Goal: Task Accomplishment & Management: Manage account settings

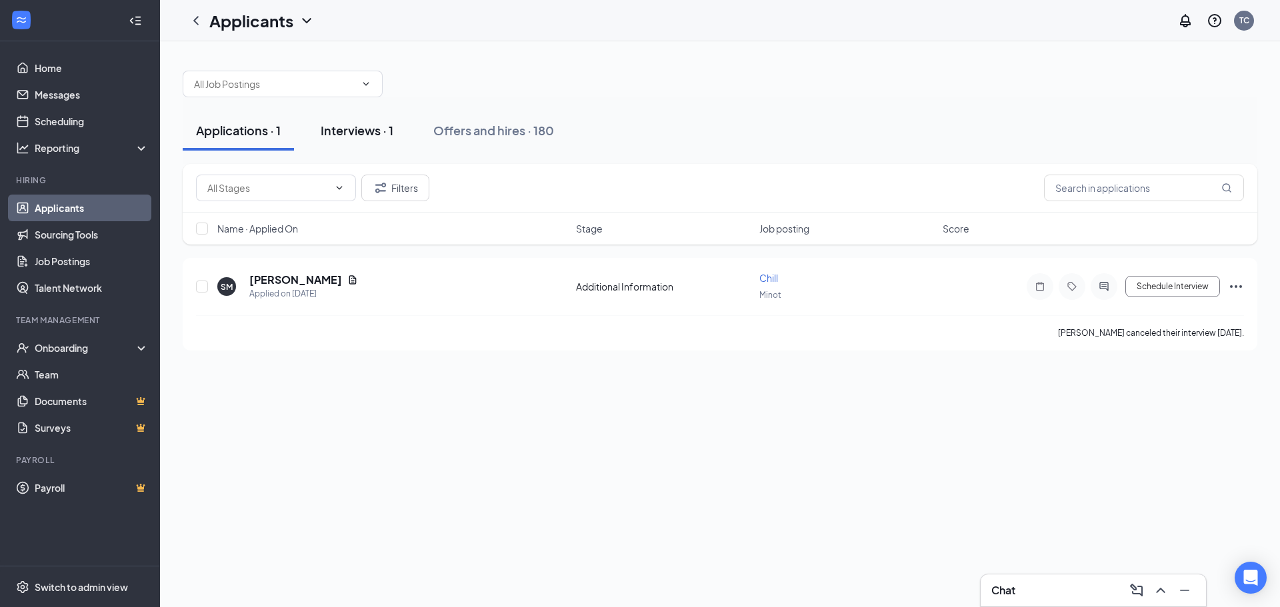
click at [397, 131] on button "Interviews · 1" at bounding box center [356, 131] width 99 height 40
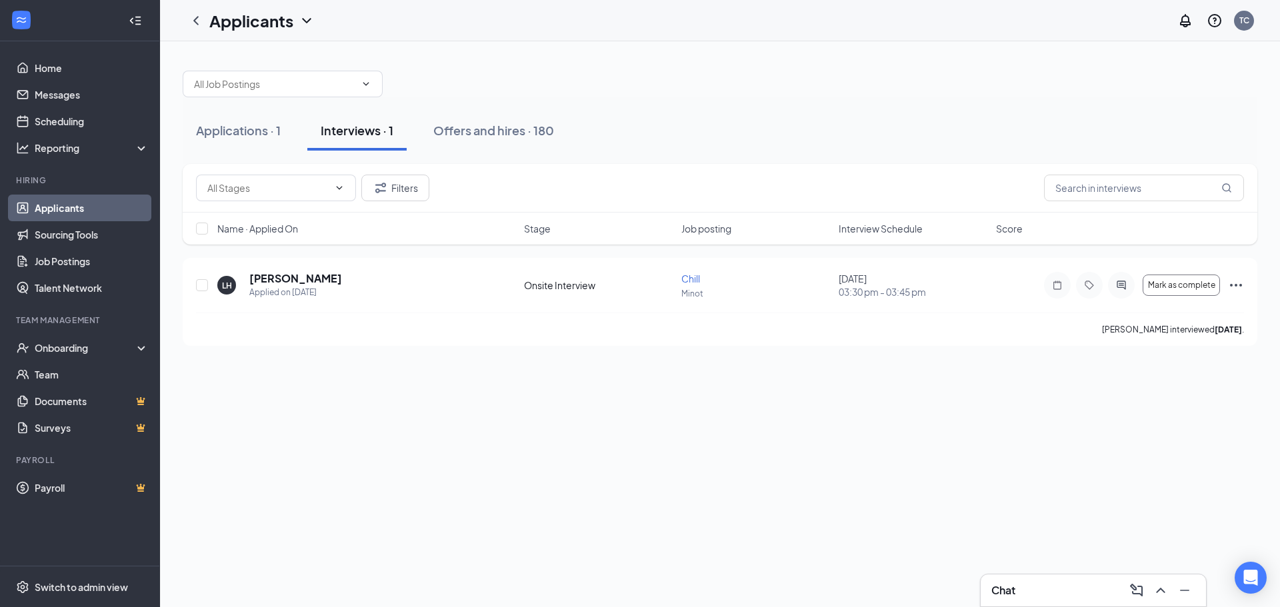
click at [820, 228] on div "Job posting" at bounding box center [755, 228] width 149 height 13
click at [256, 193] on input "text" at bounding box center [267, 188] width 121 height 15
click at [350, 113] on button "Interviews · 1" at bounding box center [356, 131] width 99 height 40
drag, startPoint x: 349, startPoint y: 131, endPoint x: 347, endPoint y: 139, distance: 8.8
click at [348, 138] on div "Interviews · 1" at bounding box center [357, 130] width 73 height 17
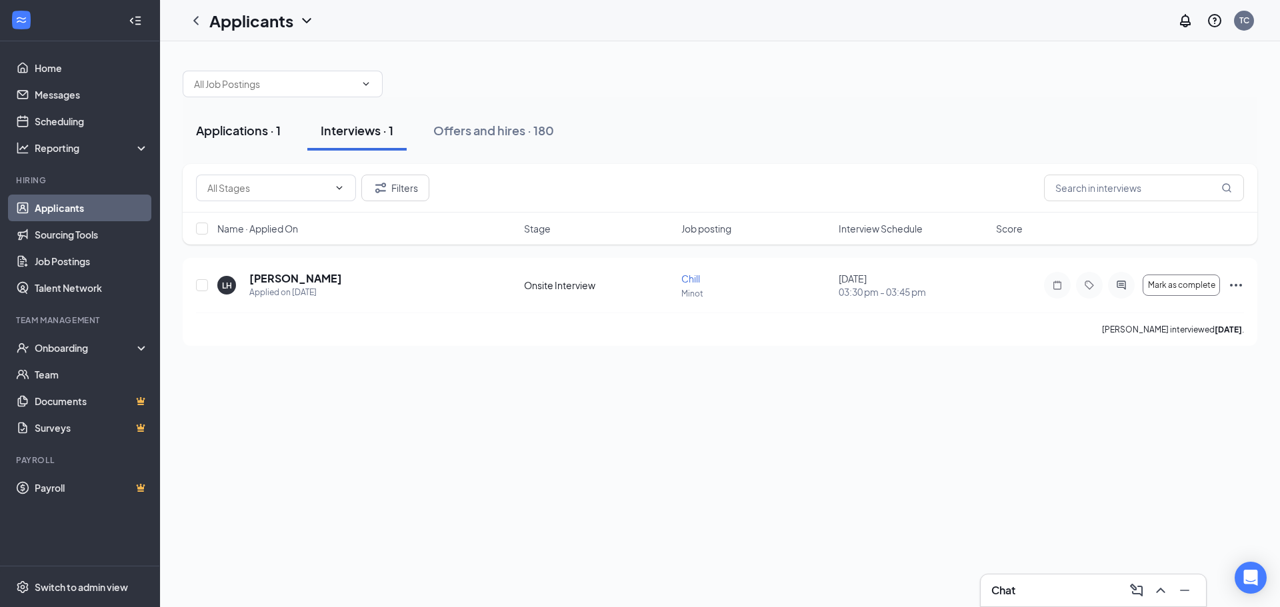
click at [239, 133] on div "Applications · 1" at bounding box center [238, 130] width 85 height 17
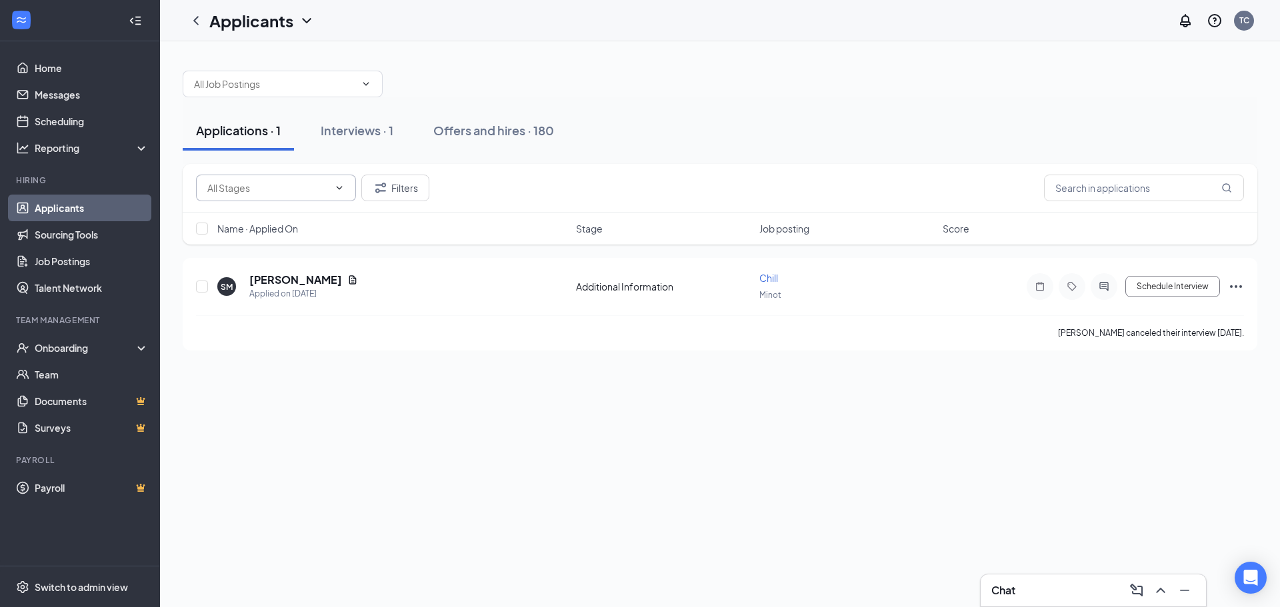
click at [269, 183] on input "text" at bounding box center [267, 188] width 121 height 15
click at [297, 171] on div "Additional Information (1) Filters" at bounding box center [720, 188] width 1075 height 49
click at [381, 185] on icon "Filter" at bounding box center [380, 188] width 11 height 10
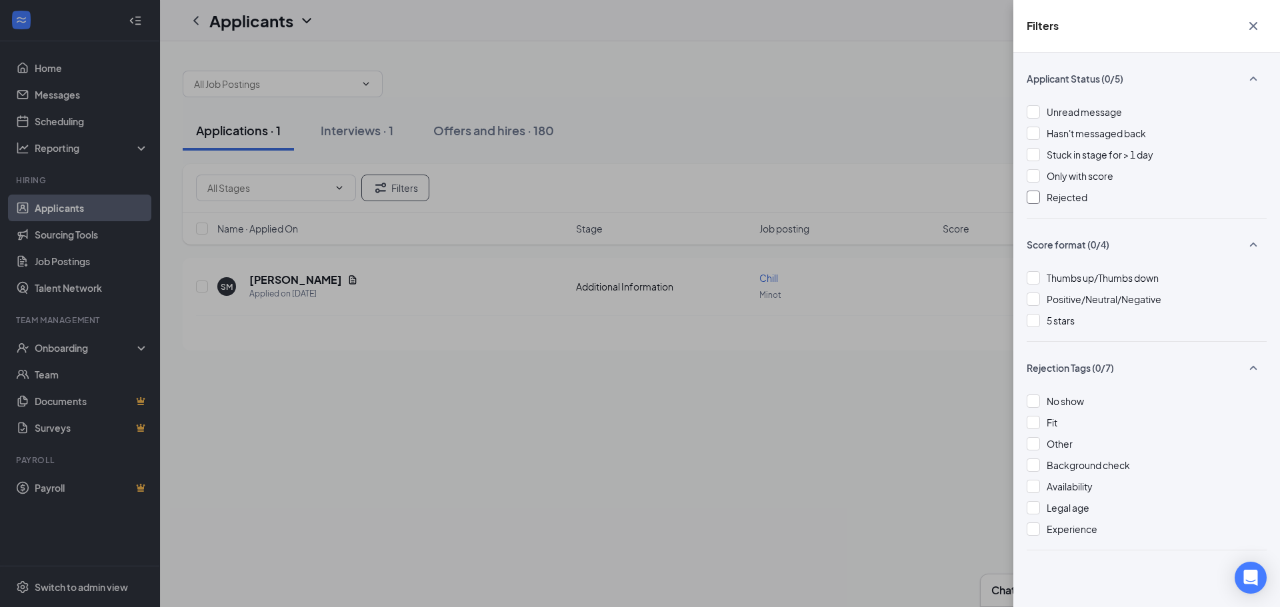
click at [1042, 198] on div "Rejected" at bounding box center [1147, 197] width 240 height 15
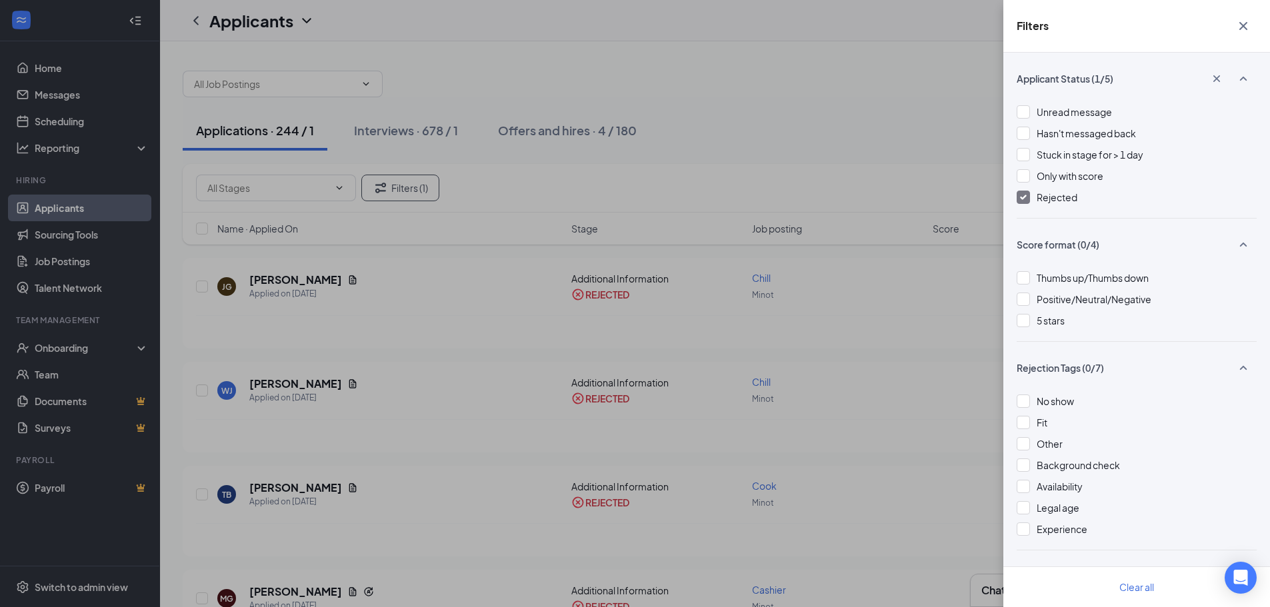
click at [631, 183] on div "Filters Applicant Status (1/5) Unread message Hasn't messaged back Stuck in sta…" at bounding box center [635, 303] width 1270 height 607
drag, startPoint x: 489, startPoint y: 347, endPoint x: 492, endPoint y: 339, distance: 7.8
click at [490, 347] on div "Filters Applicant Status (1/5) Unread message Hasn't messaged back Stuck in sta…" at bounding box center [635, 303] width 1270 height 607
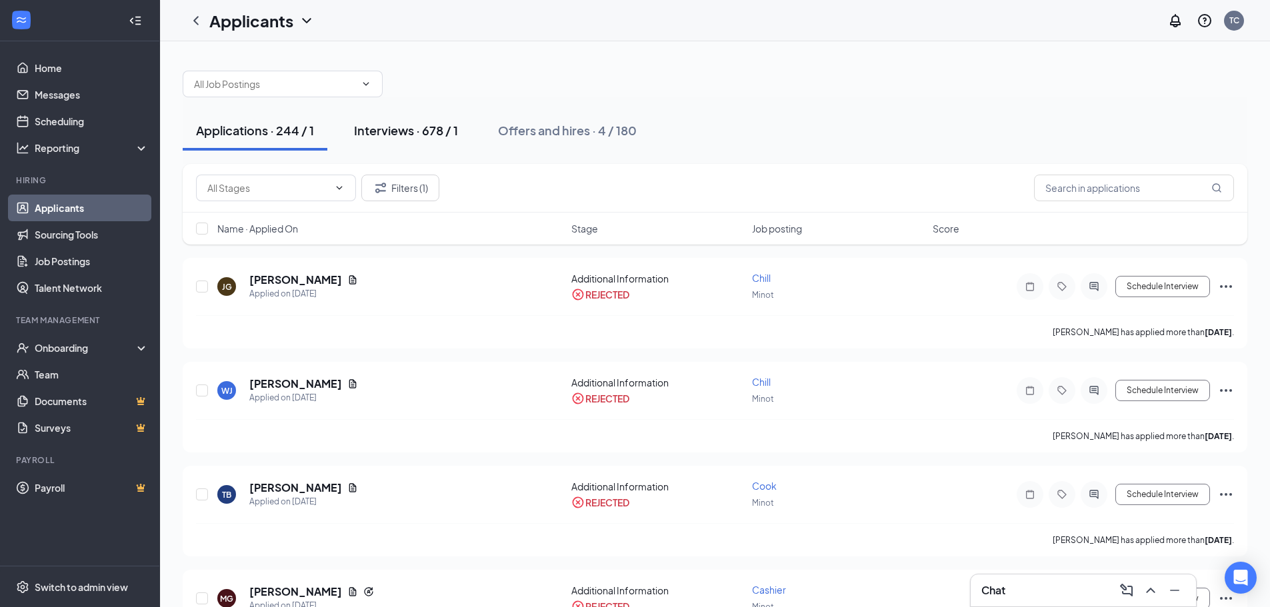
click at [416, 131] on div "Interviews · 678 / 1" at bounding box center [406, 130] width 104 height 17
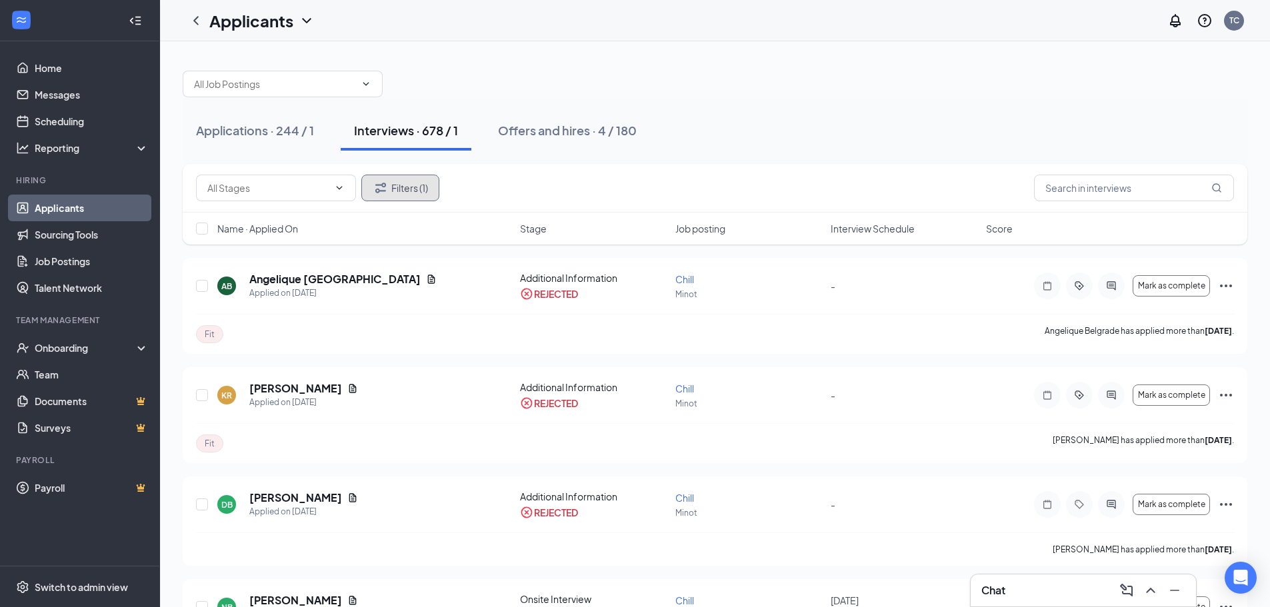
click at [385, 183] on icon "Filter" at bounding box center [381, 188] width 16 height 16
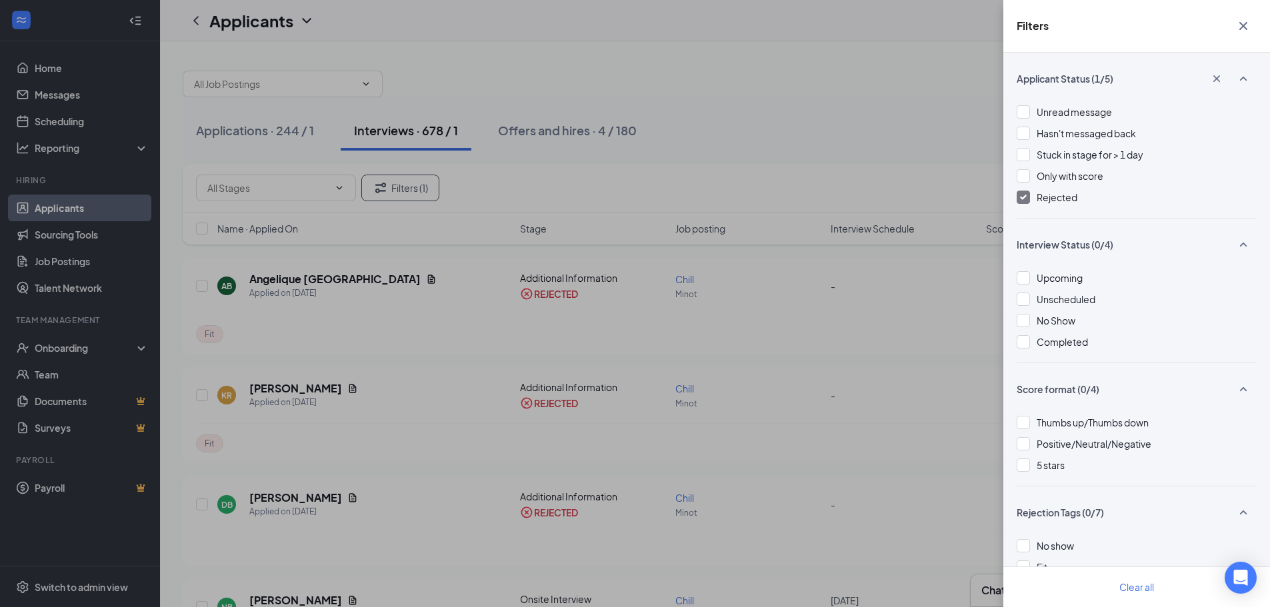
click at [1025, 202] on div at bounding box center [1023, 197] width 13 height 13
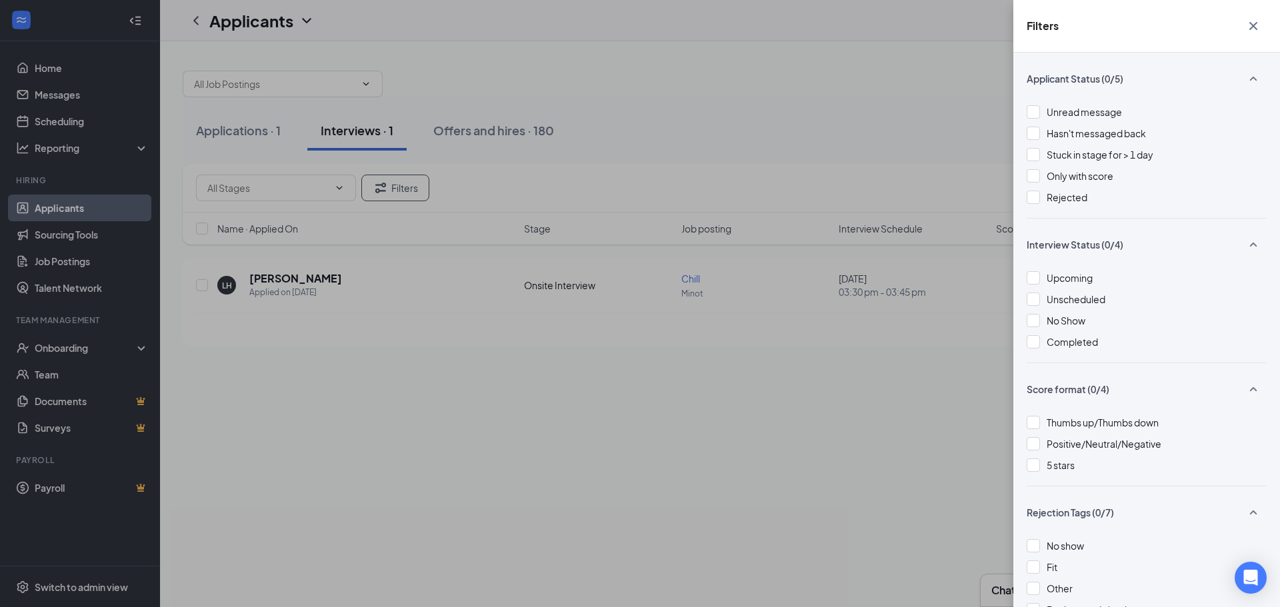
click at [509, 77] on div "Filters Applicant Status (0/5) Unread message Hasn't messaged back Stuck in sta…" at bounding box center [640, 303] width 1280 height 607
drag, startPoint x: 574, startPoint y: 186, endPoint x: 581, endPoint y: 175, distance: 12.6
click at [576, 183] on div "Filters Applicant Status (0/5) Unread message Hasn't messaged back Stuck in sta…" at bounding box center [640, 303] width 1280 height 607
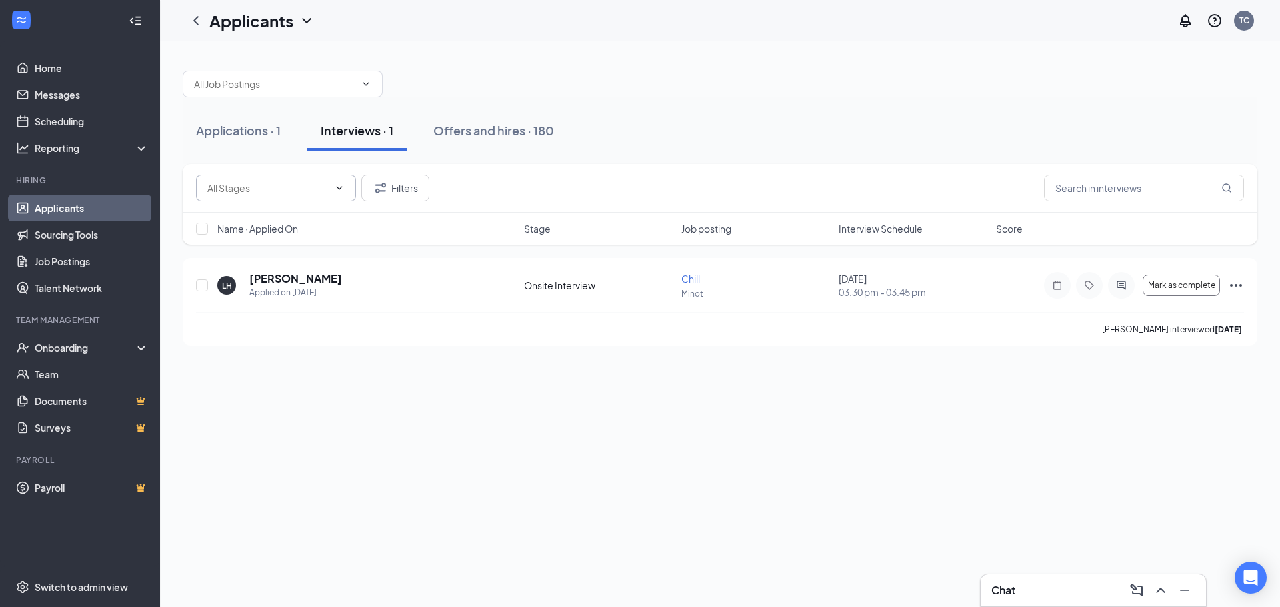
click at [311, 185] on input "text" at bounding box center [267, 188] width 121 height 15
click at [303, 208] on div "Onsite Interview (1)" at bounding box center [287, 213] width 139 height 15
type input "Onsite Interview (1)"
click at [277, 125] on div "Applications · 0 / 1" at bounding box center [247, 130] width 103 height 17
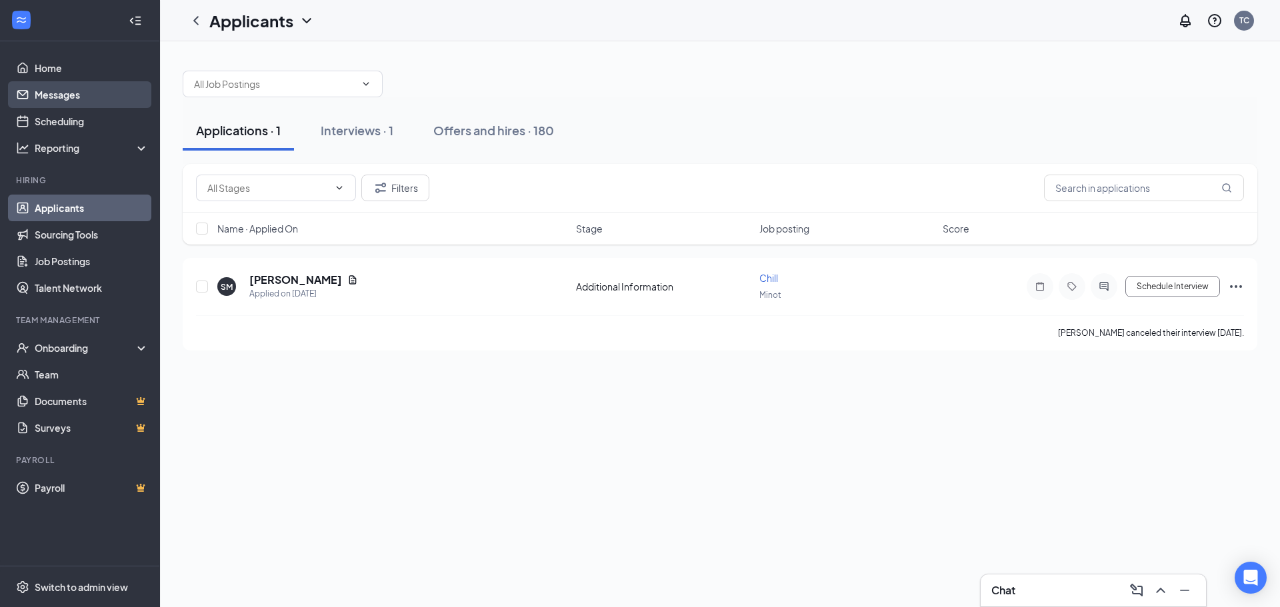
click at [61, 98] on link "Messages" at bounding box center [92, 94] width 114 height 27
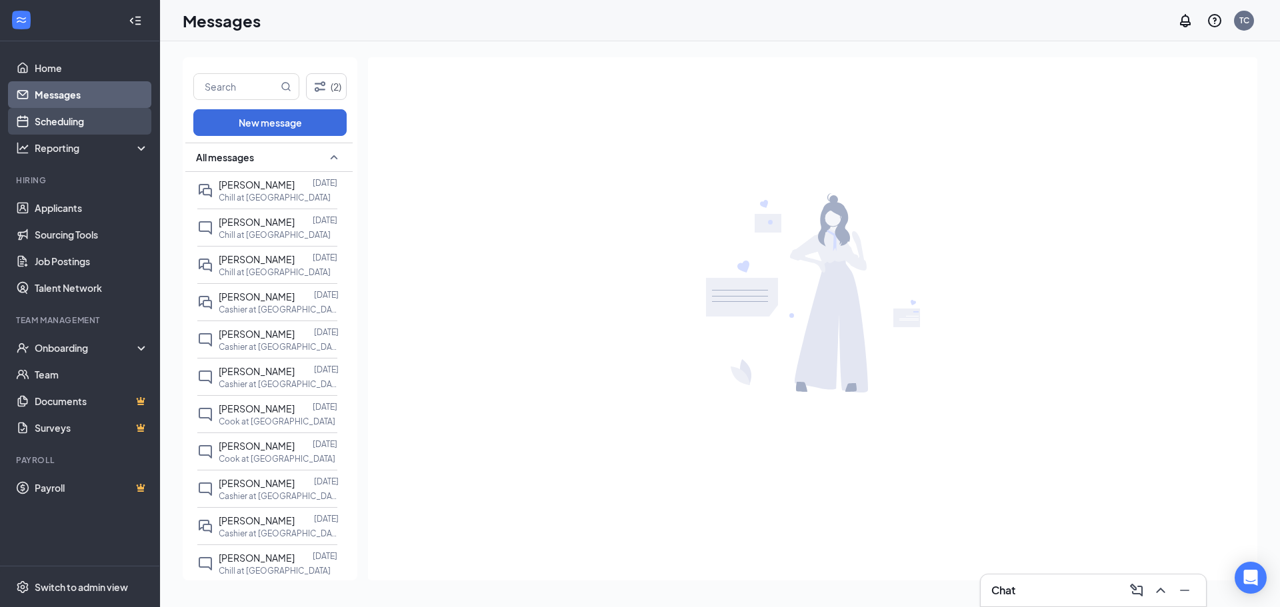
click at [88, 121] on link "Scheduling" at bounding box center [92, 121] width 114 height 27
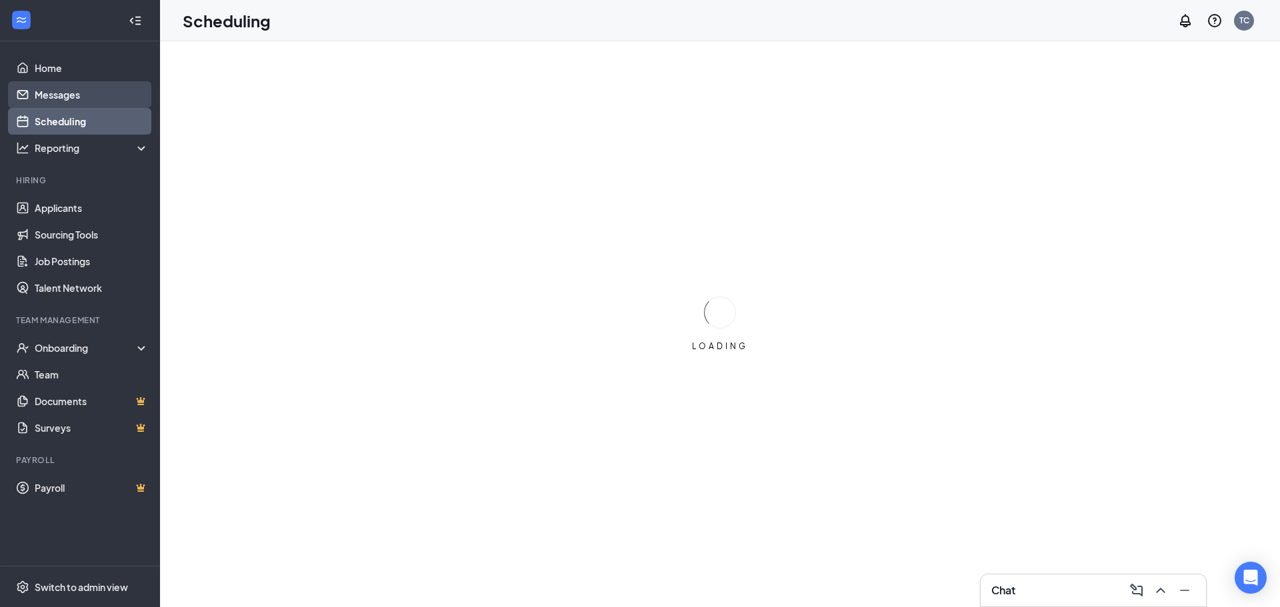
click at [94, 89] on link "Messages" at bounding box center [92, 94] width 114 height 27
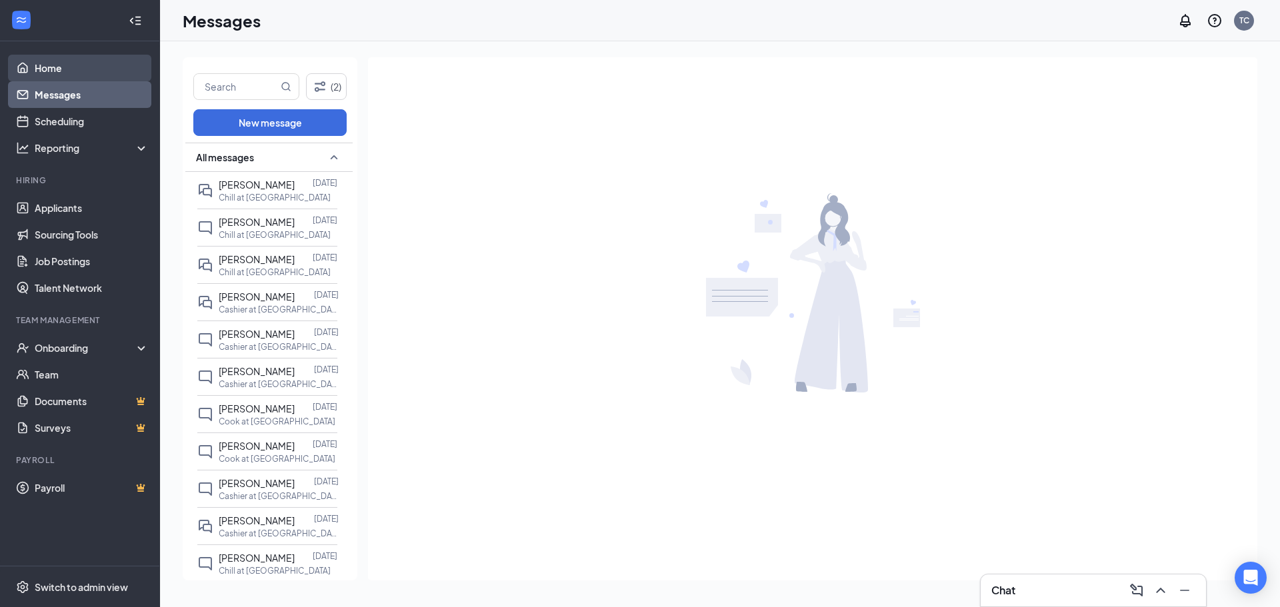
click at [50, 73] on link "Home" at bounding box center [92, 68] width 114 height 27
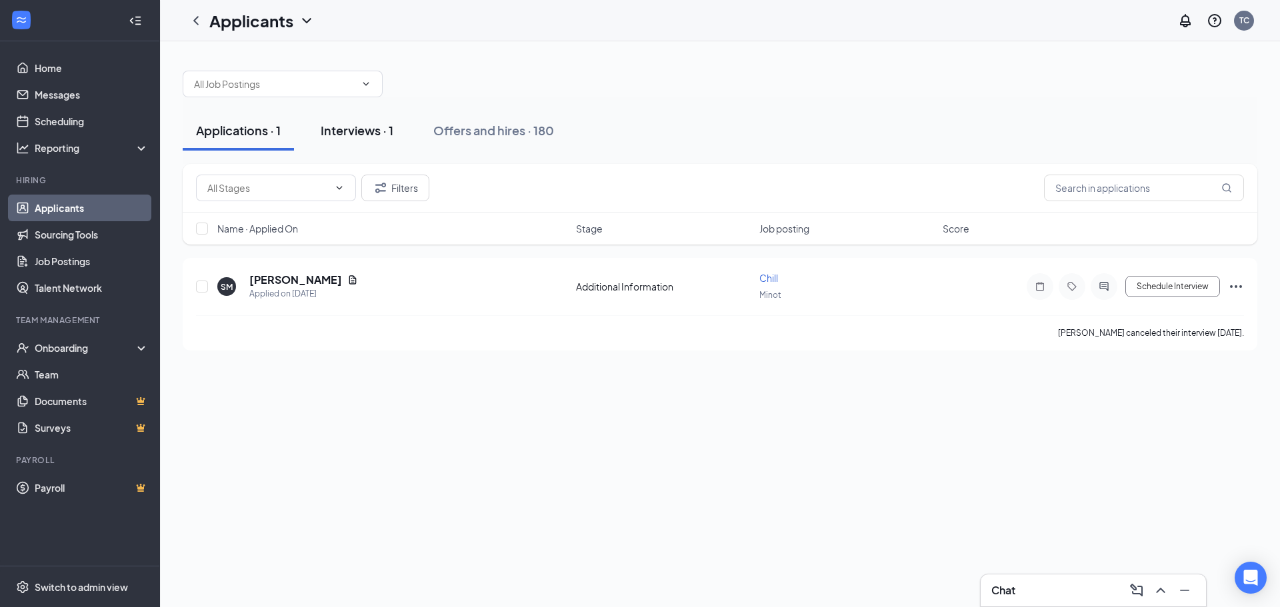
click at [361, 135] on div "Interviews · 1" at bounding box center [357, 130] width 73 height 17
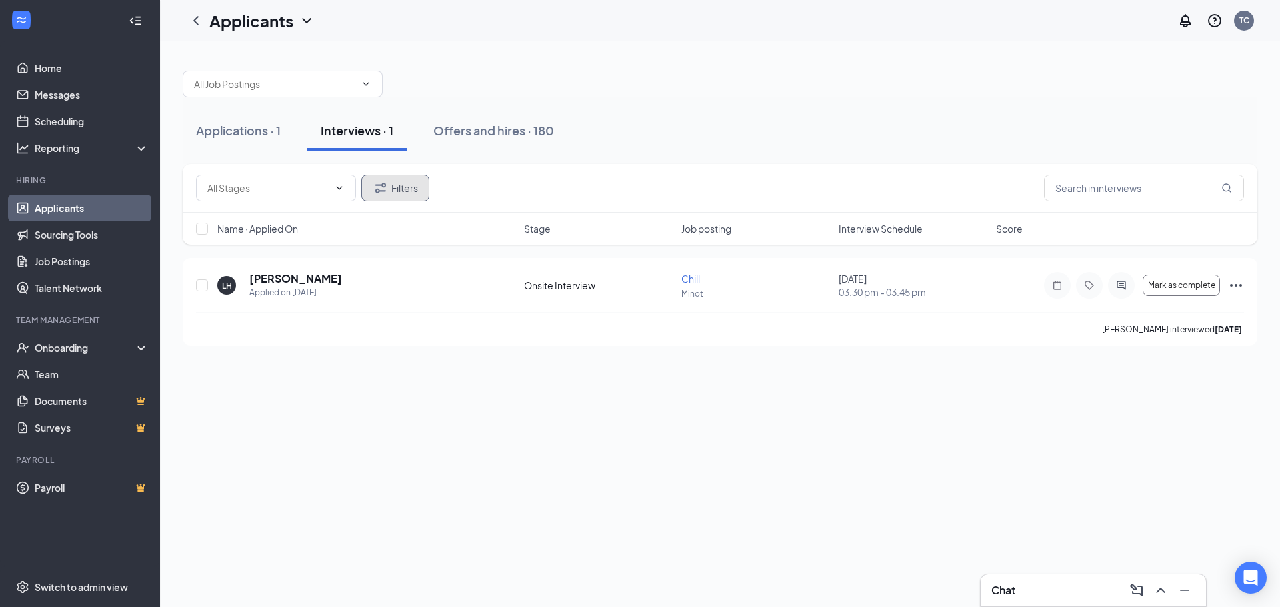
click at [409, 179] on button "Filters" at bounding box center [395, 188] width 68 height 27
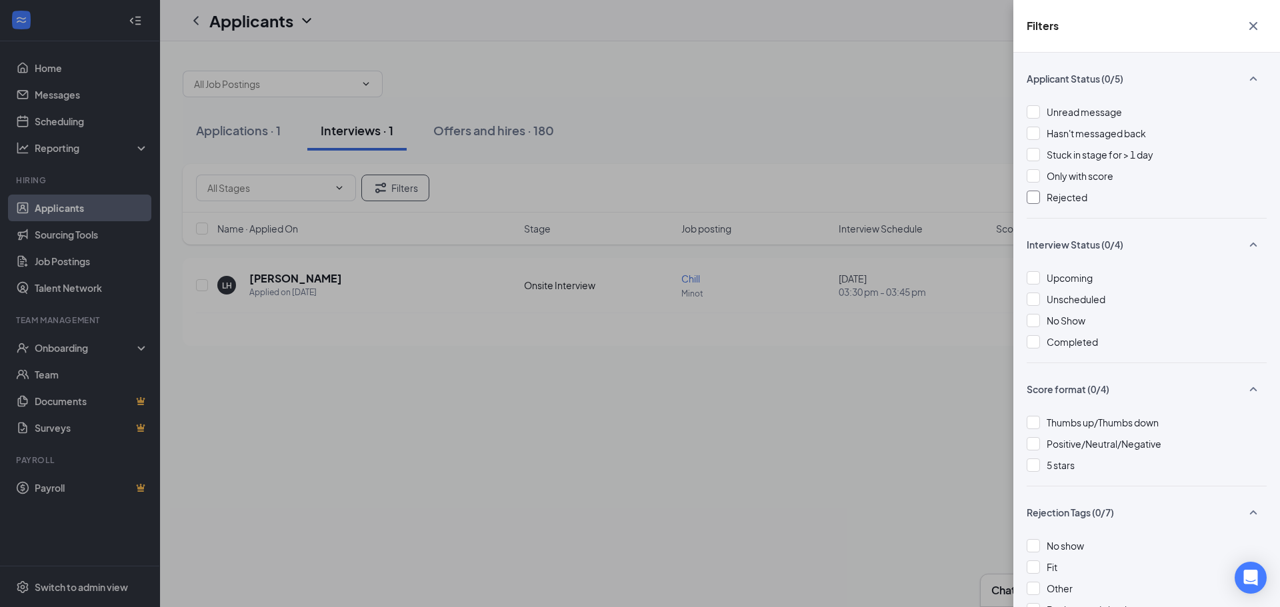
click at [1039, 192] on div at bounding box center [1033, 197] width 13 height 13
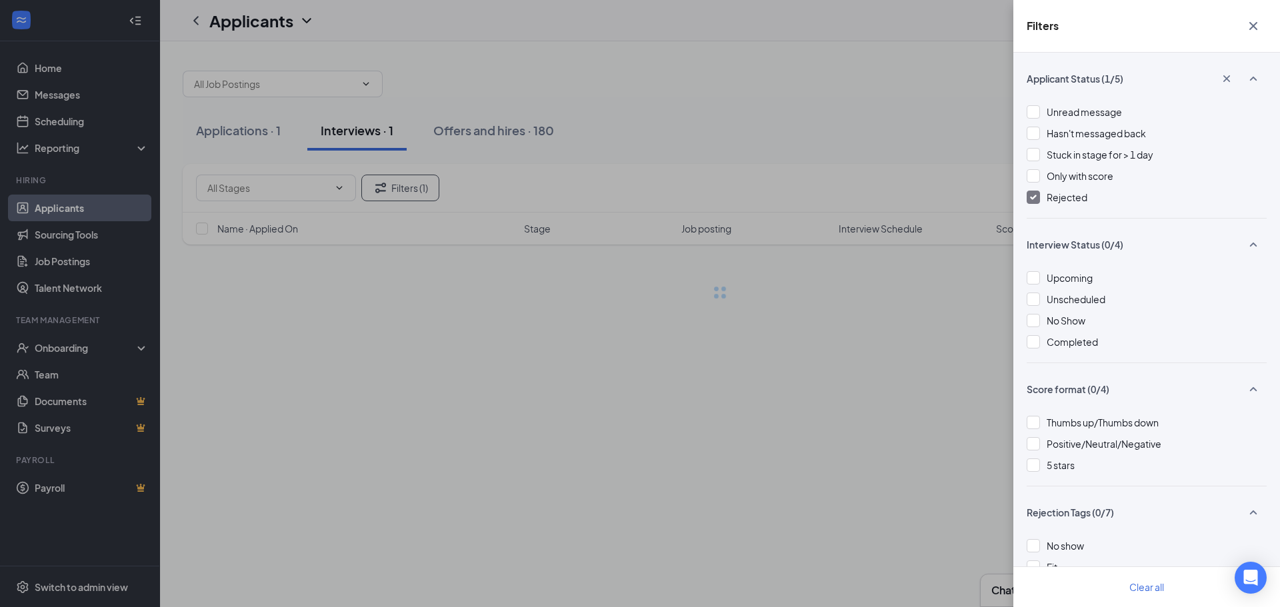
click at [417, 317] on div "Filters Applicant Status (1/5) Unread message Hasn't messaged back Stuck in sta…" at bounding box center [640, 303] width 1280 height 607
click at [557, 381] on div "Filters Applicant Status (1/5) Unread message Hasn't messaged back Stuck in sta…" at bounding box center [640, 303] width 1280 height 607
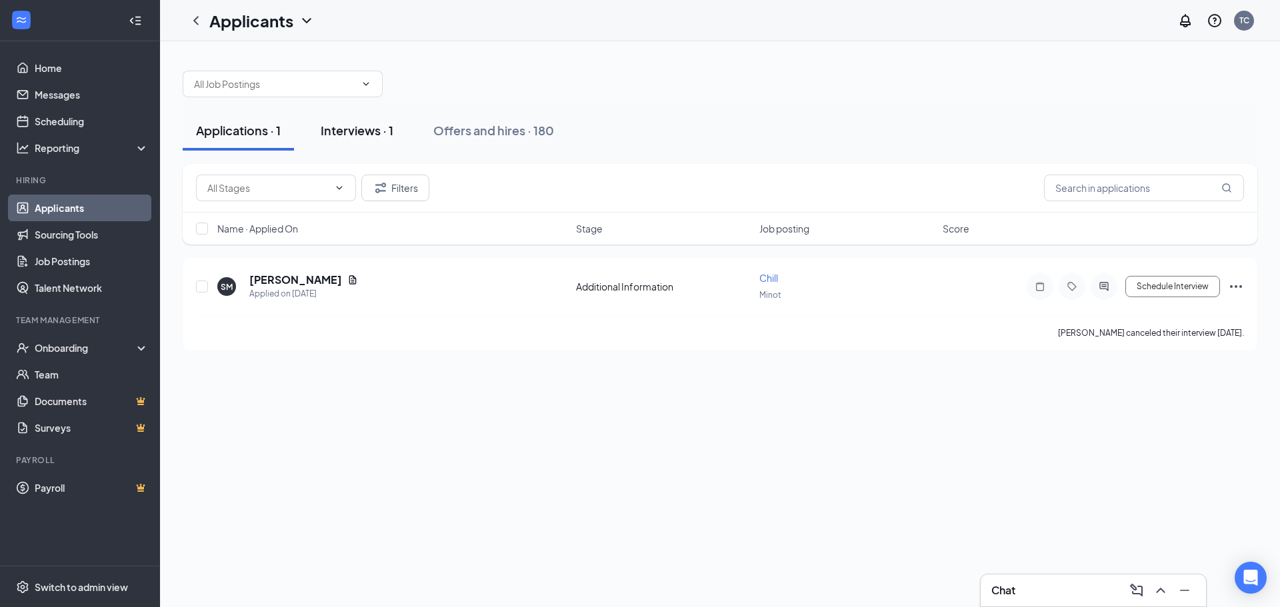
click at [347, 136] on div "Interviews · 1" at bounding box center [357, 130] width 73 height 17
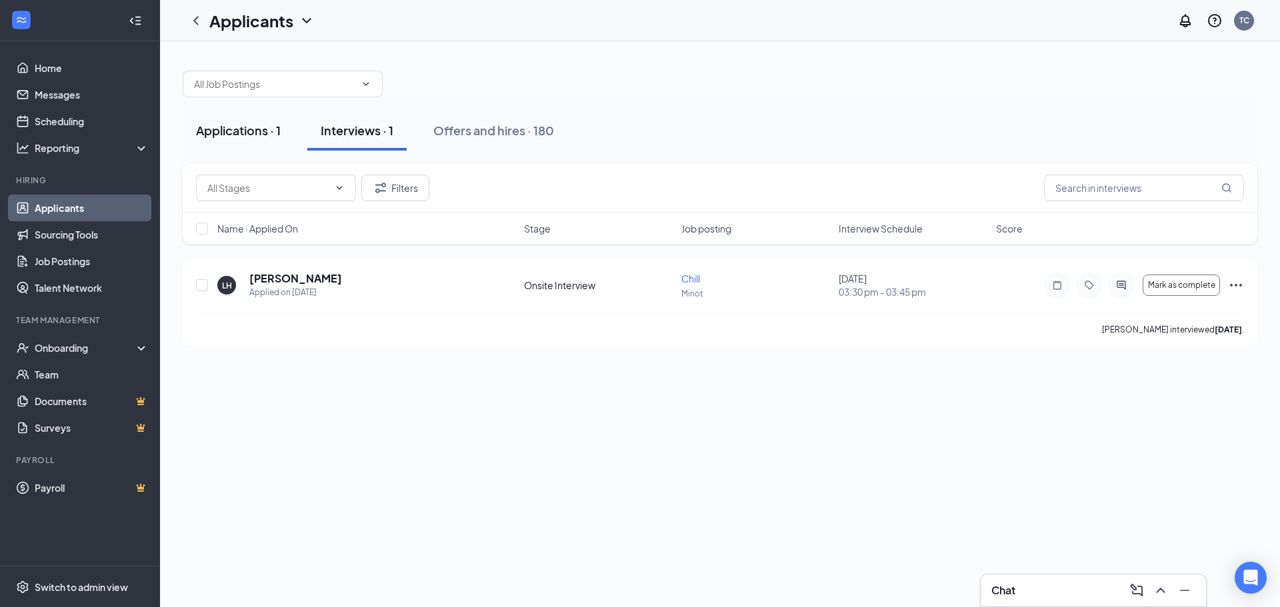
click at [253, 131] on div "Applications · 1" at bounding box center [238, 130] width 85 height 17
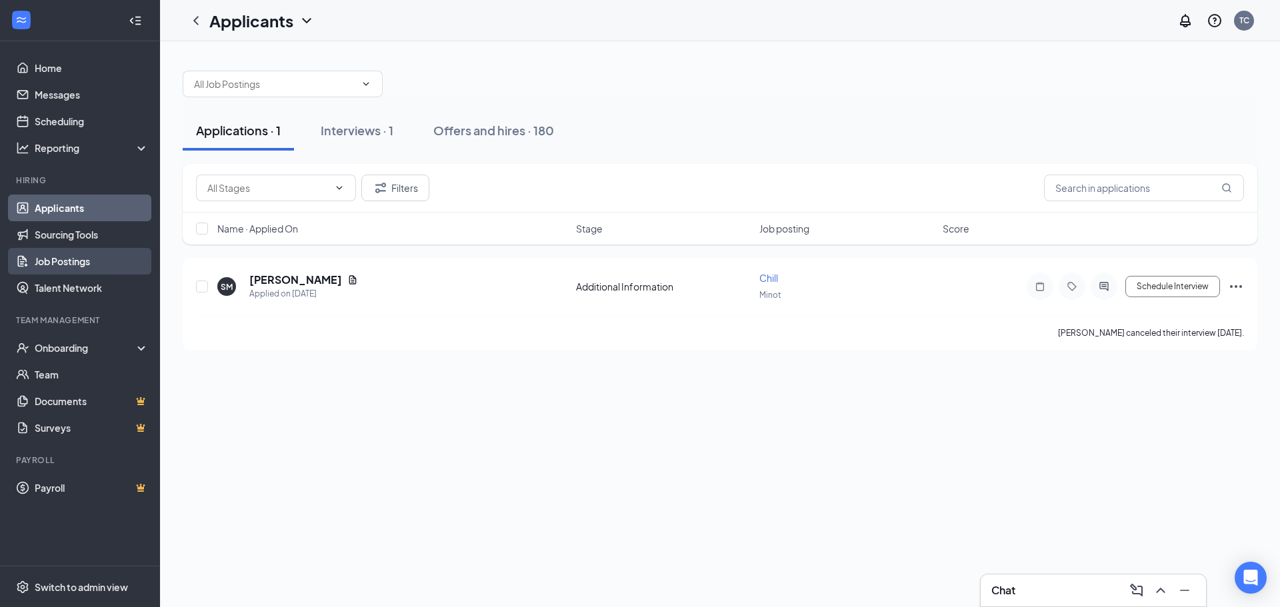
click at [89, 261] on link "Job Postings" at bounding box center [92, 261] width 114 height 27
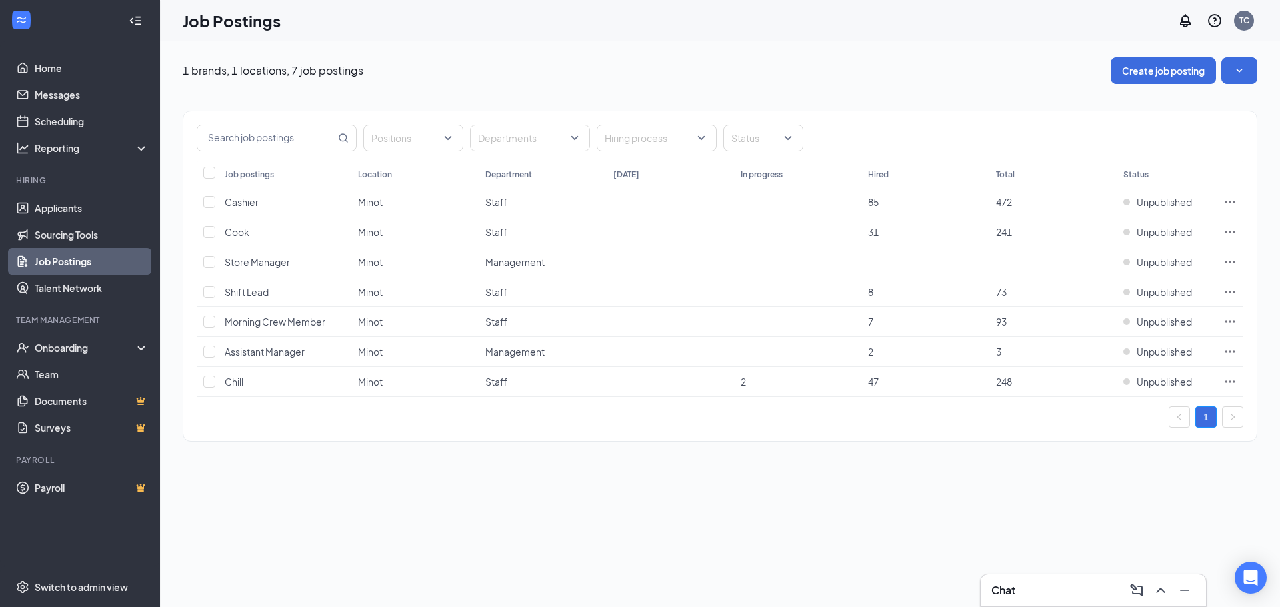
click at [993, 513] on div "1 brands, 1 locations, 7 job postings Create job posting Positions Departments …" at bounding box center [720, 324] width 1120 height 566
